Goal: Entertainment & Leisure: Consume media (video, audio)

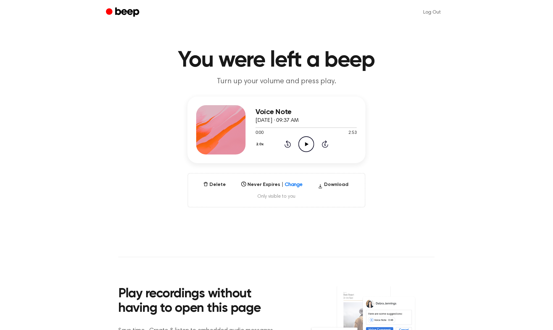
click at [305, 149] on icon "Play Audio" at bounding box center [306, 144] width 16 height 16
click at [306, 145] on icon "Pause Audio" at bounding box center [306, 144] width 16 height 16
click at [308, 146] on icon "Play Audio" at bounding box center [306, 144] width 16 height 16
